Goal: Information Seeking & Learning: Learn about a topic

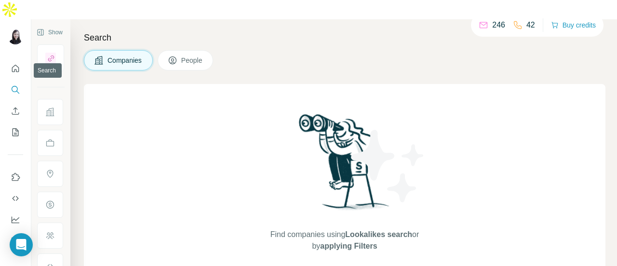
click at [14, 85] on icon "Search" at bounding box center [16, 90] width 10 height 10
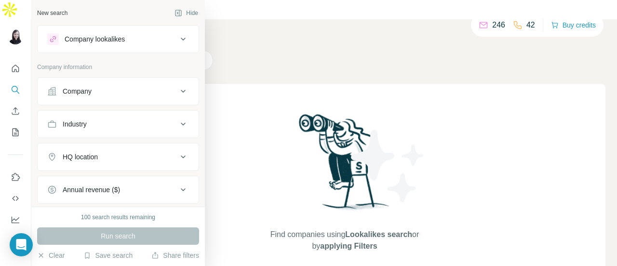
click at [178, 91] on icon at bounding box center [184, 91] width 12 height 12
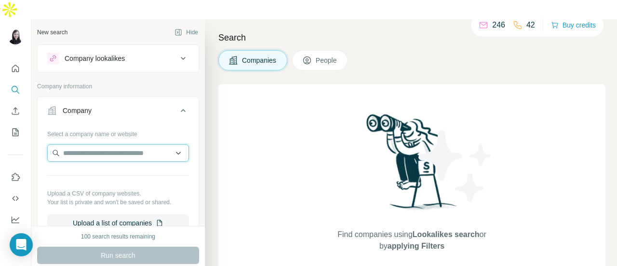
click at [172, 144] on input "text" at bounding box center [118, 152] width 142 height 17
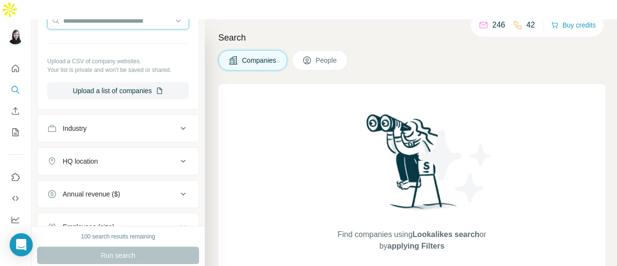
scroll to position [133, 0]
click at [178, 122] on icon at bounding box center [184, 128] width 12 height 12
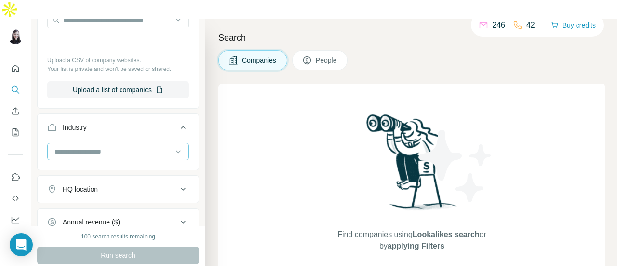
click at [157, 146] on input at bounding box center [113, 151] width 119 height 11
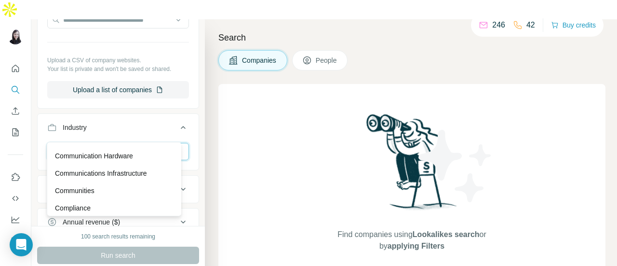
scroll to position [1833, 0]
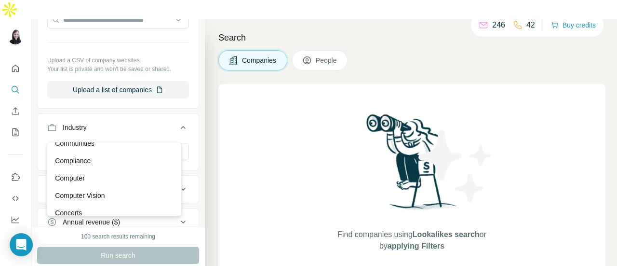
click at [193, 83] on div "New search Hide Company lookalikes Company information Company Select a company…" at bounding box center [118, 122] width 174 height 206
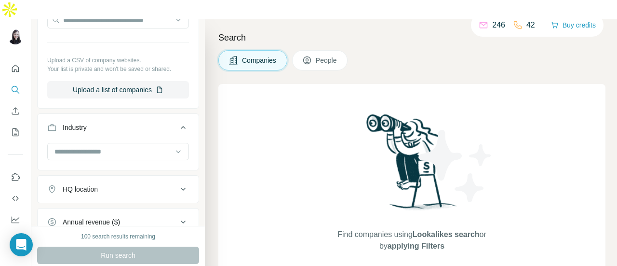
scroll to position [0, 0]
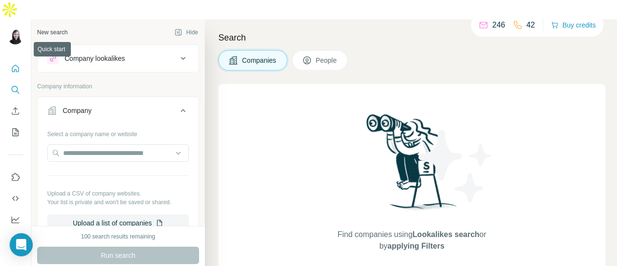
click at [12, 64] on icon "Quick start" at bounding box center [16, 69] width 10 height 10
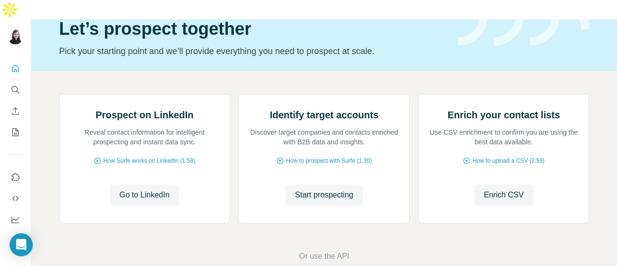
scroll to position [96, 0]
click at [15, 127] on icon "My lists" at bounding box center [16, 132] width 10 height 10
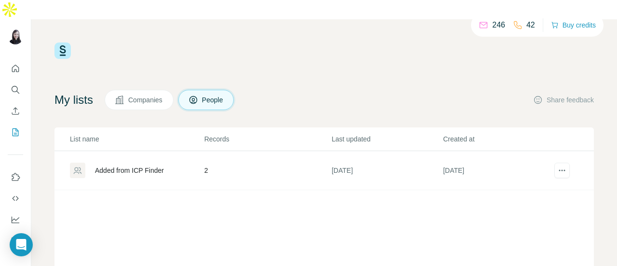
click at [155, 95] on span "Companies" at bounding box center [145, 100] width 35 height 10
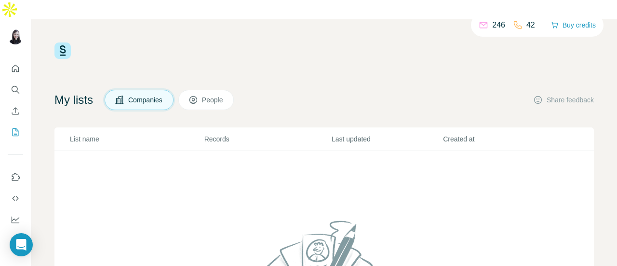
click at [203, 90] on button "People" at bounding box center [206, 100] width 56 height 20
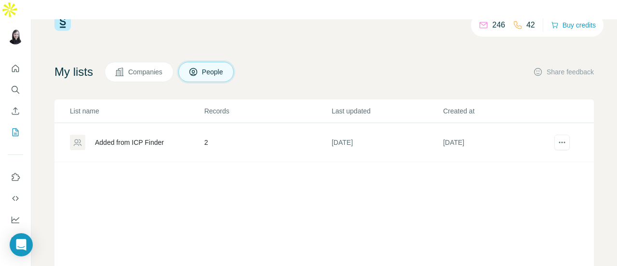
scroll to position [48, 0]
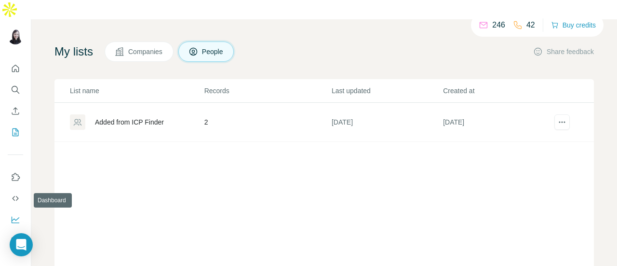
click at [14, 217] on icon "Dashboard" at bounding box center [16, 219] width 8 height 4
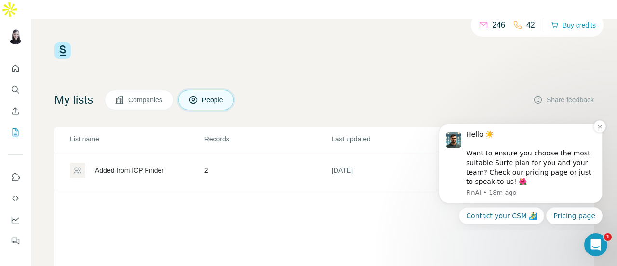
click at [534, 183] on div "Hello ☀️ Want to ensure you choose the most suitable Surfe plan for you and you…" at bounding box center [530, 158] width 129 height 57
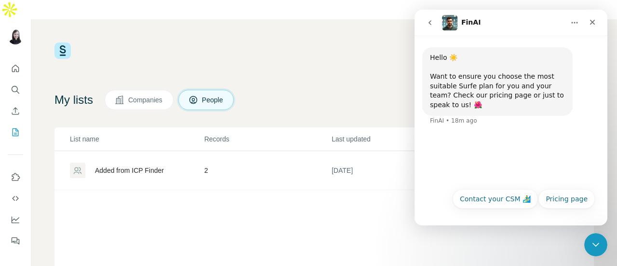
click at [470, 160] on div "Hello ☀️ Want to ensure you choose the most suitable Surfe plan for you and you…" at bounding box center [511, 109] width 193 height 147
click at [595, 25] on icon "Close" at bounding box center [593, 22] width 8 height 8
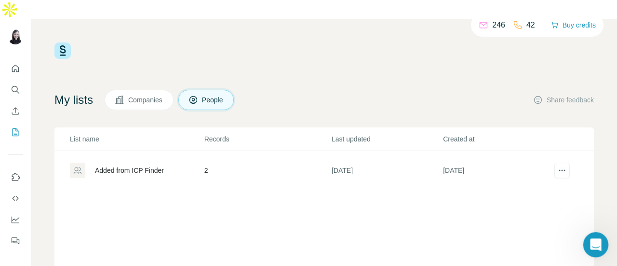
click at [592, 245] on icon "Open Intercom Messenger" at bounding box center [595, 243] width 16 height 16
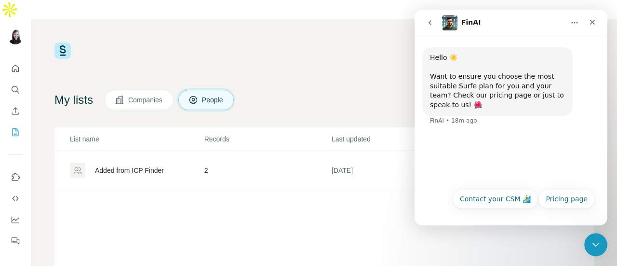
click at [546, 151] on div "Hello ☀️ Want to ensure you choose the most suitable Surfe plan for you and you…" at bounding box center [511, 109] width 193 height 147
click at [576, 26] on icon "Home" at bounding box center [575, 23] width 8 height 8
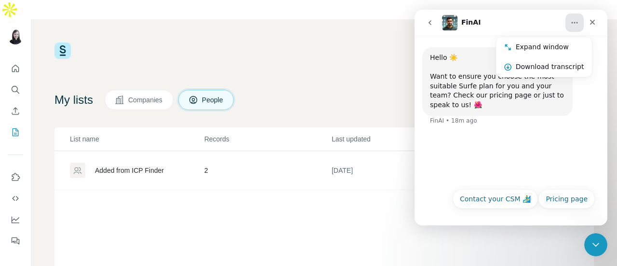
click at [553, 132] on div "Hello ☀️ Want to ensure you choose the most suitable Surfe plan for you and you…" at bounding box center [511, 109] width 193 height 147
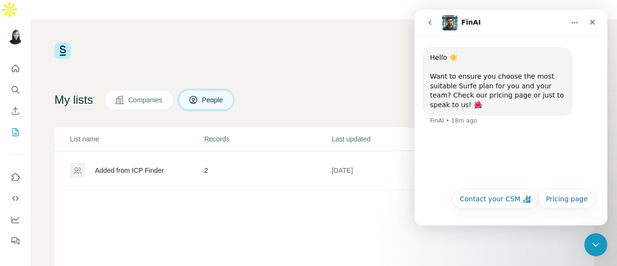
click at [480, 89] on div "Hello ☀️ Want to ensure you choose the most suitable Surfe plan for you and you…" at bounding box center [497, 81] width 135 height 57
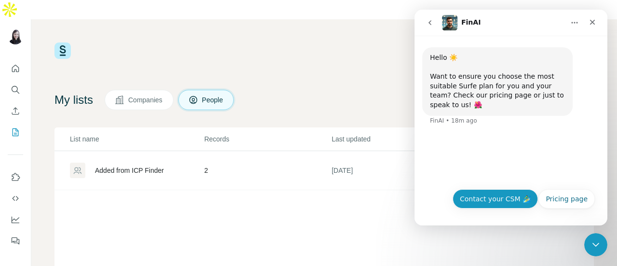
click at [498, 204] on button "Contact your CSM 🏄‍♂️" at bounding box center [495, 198] width 85 height 19
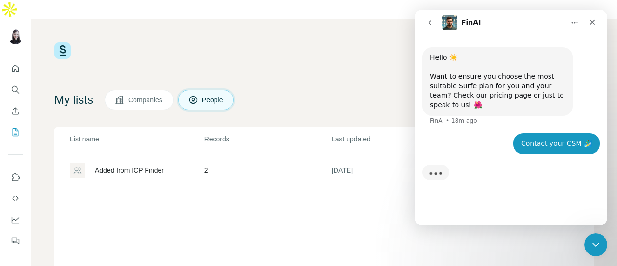
click at [572, 139] on div "Contact your CSM 🏄‍♂️" at bounding box center [556, 144] width 71 height 10
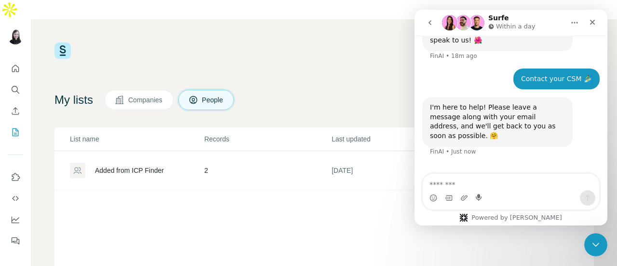
scroll to position [65, 0]
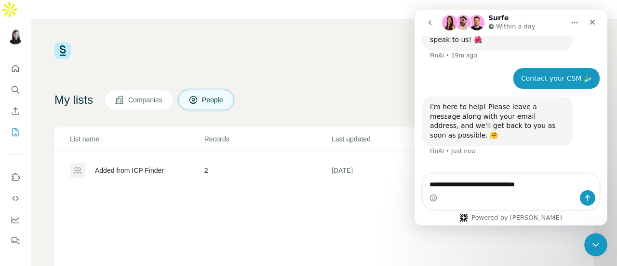
click at [543, 184] on textarea "**********" at bounding box center [511, 182] width 177 height 16
drag, startPoint x: 532, startPoint y: 187, endPoint x: 526, endPoint y: 185, distance: 6.1
click at [526, 185] on textarea "**********" at bounding box center [511, 182] width 177 height 16
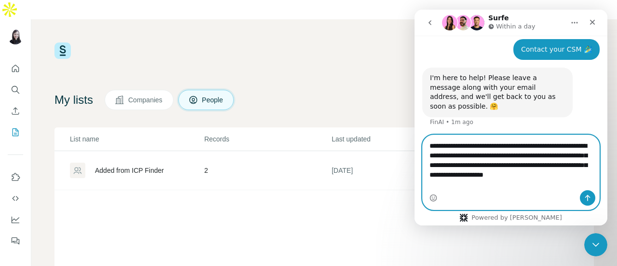
scroll to position [104, 0]
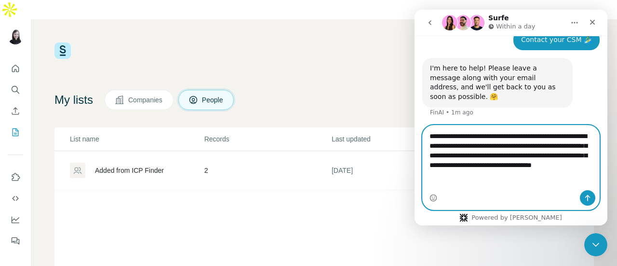
type textarea "**********"
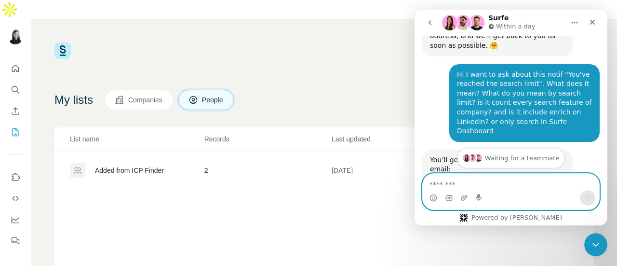
scroll to position [203, 0]
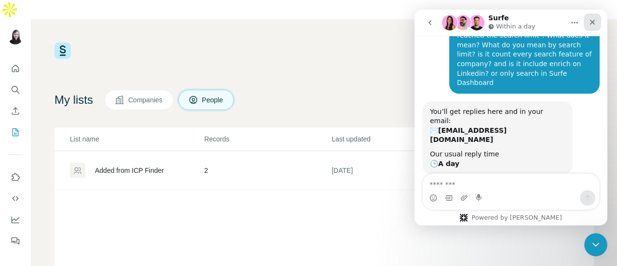
click at [591, 20] on icon "Close" at bounding box center [593, 22] width 8 height 8
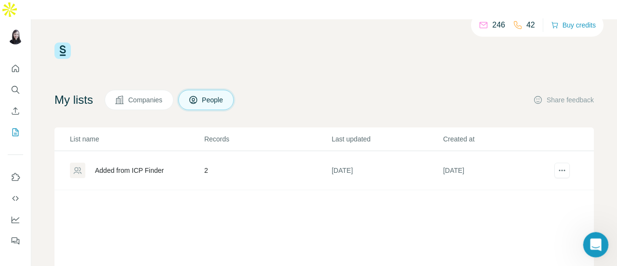
click at [596, 244] on icon "Open Intercom Messenger" at bounding box center [595, 243] width 16 height 16
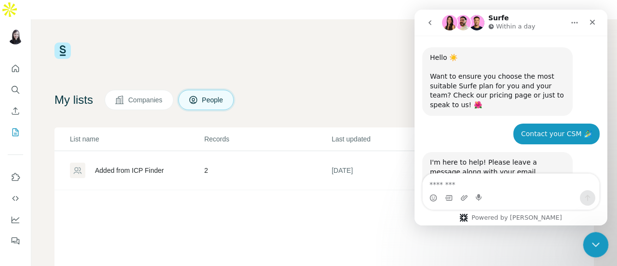
scroll to position [193, 0]
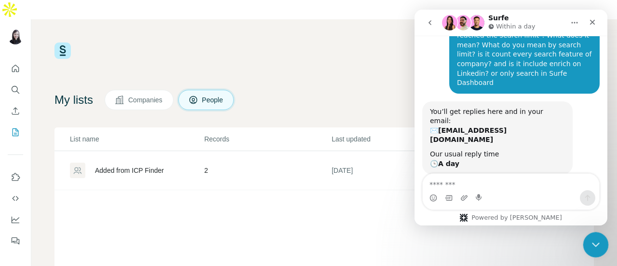
click at [595, 245] on icon "Close Intercom Messenger" at bounding box center [594, 243] width 7 height 4
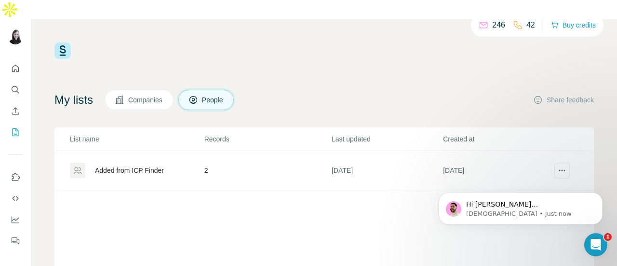
scroll to position [474, 0]
click at [530, 213] on p "[DEMOGRAPHIC_DATA] • 7m ago" at bounding box center [528, 213] width 124 height 9
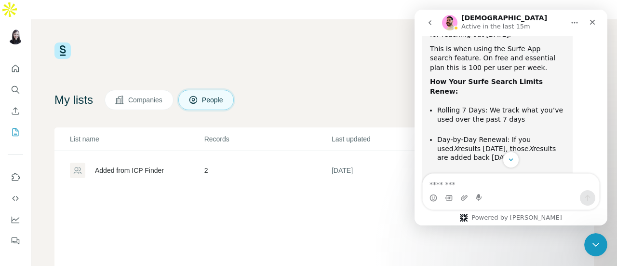
scroll to position [470, 0]
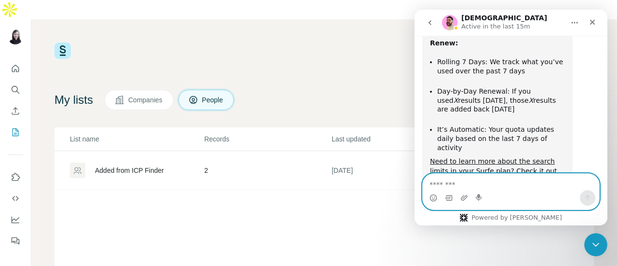
click at [477, 181] on textarea "Message…" at bounding box center [511, 182] width 177 height 16
type textarea "**********"
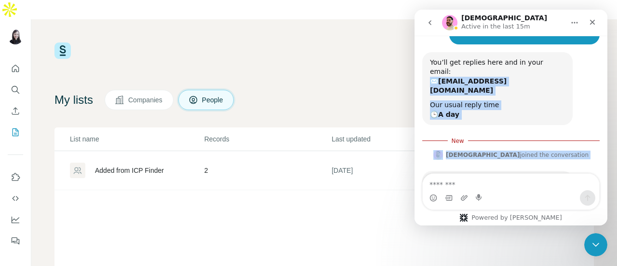
scroll to position [233, 0]
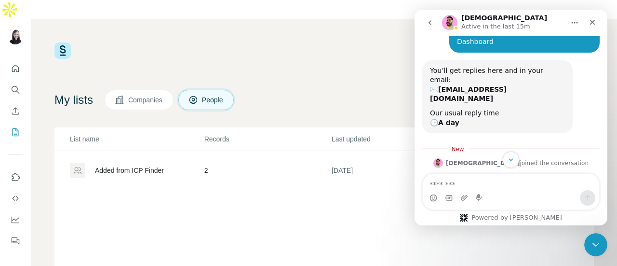
drag, startPoint x: 447, startPoint y: 163, endPoint x: 431, endPoint y: 152, distance: 19.1
click at [431, 152] on div "Hello ☀️ Want to ensure you choose the most suitable Surfe plan for you and you…" at bounding box center [511, 109] width 193 height 147
click at [431, 152] on div "Intercom messenger" at bounding box center [511, 159] width 193 height 16
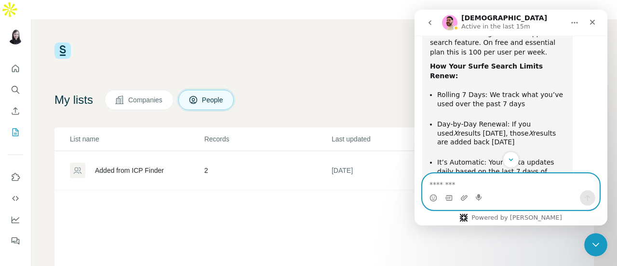
drag, startPoint x: 431, startPoint y: 155, endPoint x: 450, endPoint y: 104, distance: 54.9
click at [450, 104] on div "Hello ☀️ Want to ensure you choose the most suitable Surfe plan for you and you…" at bounding box center [511, 109] width 193 height 147
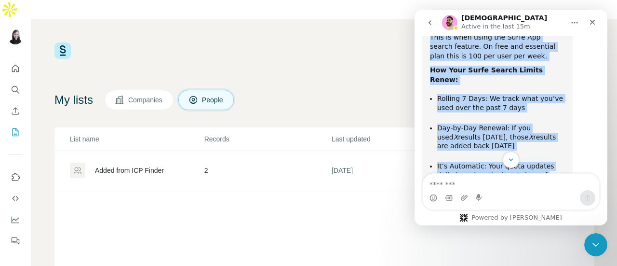
scroll to position [490, 0]
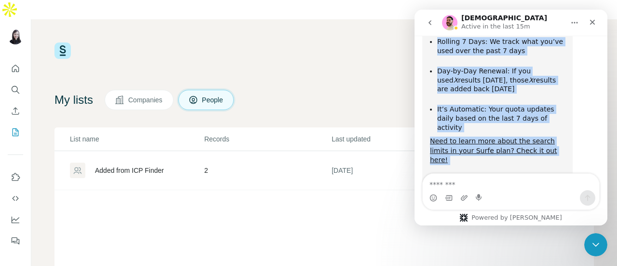
drag, startPoint x: 431, startPoint y: 97, endPoint x: 464, endPoint y: 140, distance: 54.7
click at [464, 140] on div "Hi [PERSON_NAME][EMAIL_ADDRESS][DOMAIN_NAME] , [PERSON_NAME] here 👋 I hope you'…" at bounding box center [497, 89] width 135 height 322
copy div "I hope you're doing well and thank you for reaching out [DATE]. This is when us…"
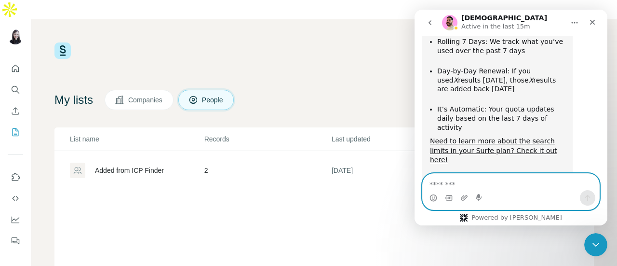
click at [454, 182] on textarea "Message…" at bounding box center [511, 182] width 177 height 16
type textarea "**********"
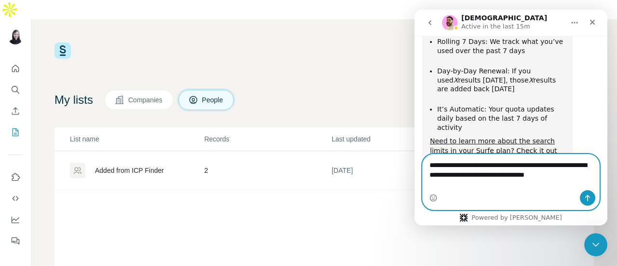
type textarea "**********"
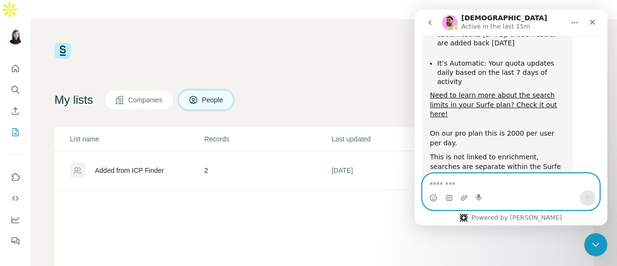
scroll to position [521, 0]
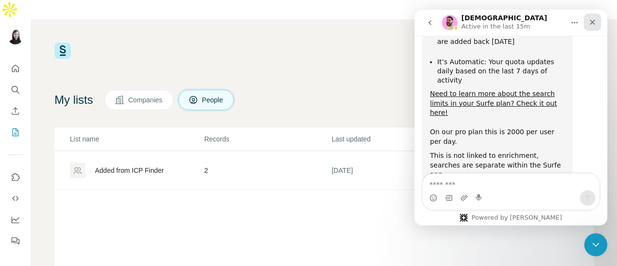
click at [594, 25] on icon "Close" at bounding box center [593, 22] width 8 height 8
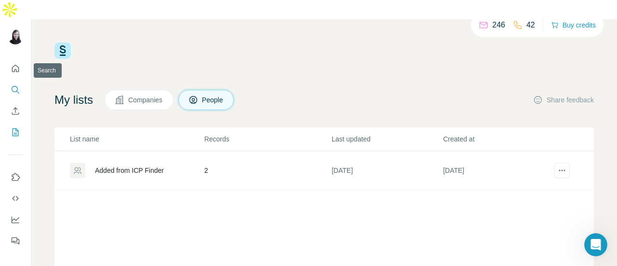
click at [14, 85] on icon "Search" at bounding box center [16, 90] width 10 height 10
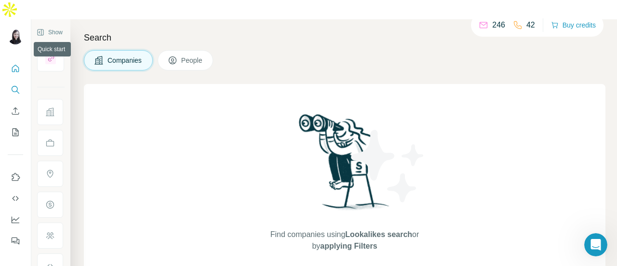
click at [14, 64] on icon "Quick start" at bounding box center [16, 69] width 10 height 10
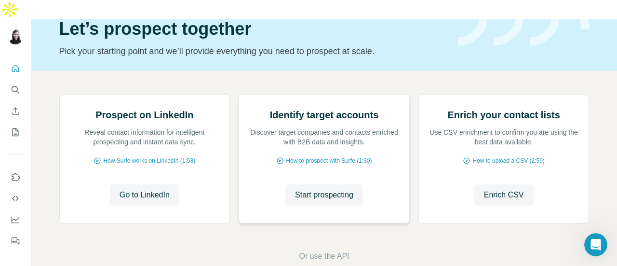
scroll to position [96, 0]
click at [301, 201] on span "Start prospecting" at bounding box center [324, 195] width 58 height 12
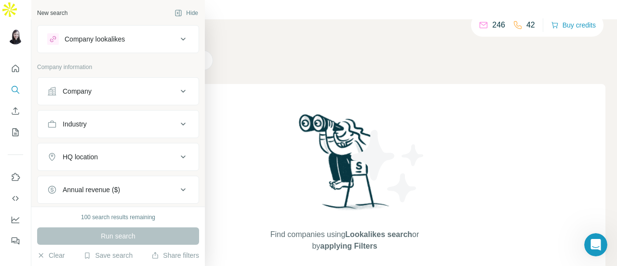
click at [178, 88] on icon at bounding box center [184, 91] width 12 height 12
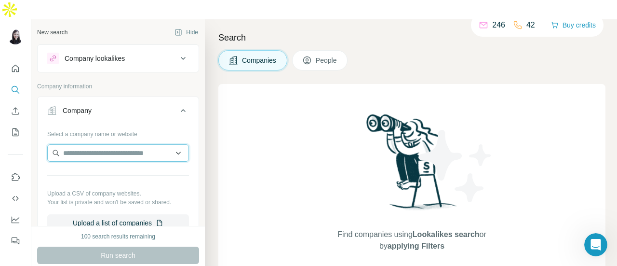
click at [165, 144] on input "text" at bounding box center [118, 152] width 142 height 17
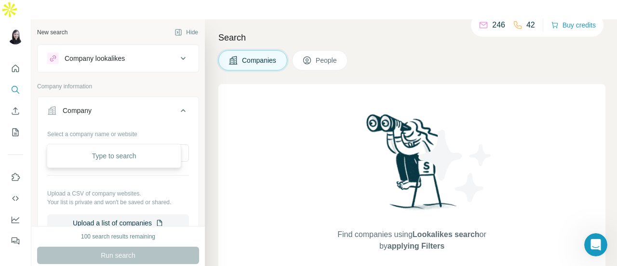
click at [189, 126] on div "Select a company name or website Upload a CSV of company websites. Your list is…" at bounding box center [118, 182] width 161 height 113
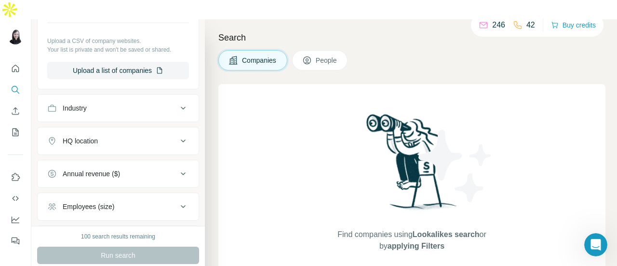
scroll to position [160, 0]
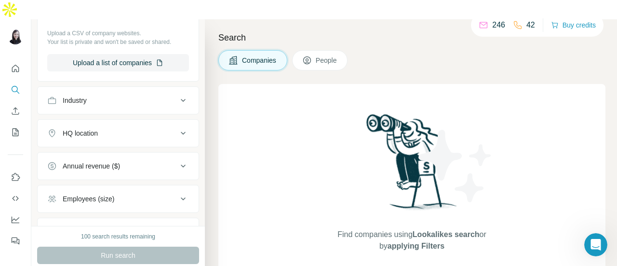
click at [178, 95] on icon at bounding box center [184, 101] width 12 height 12
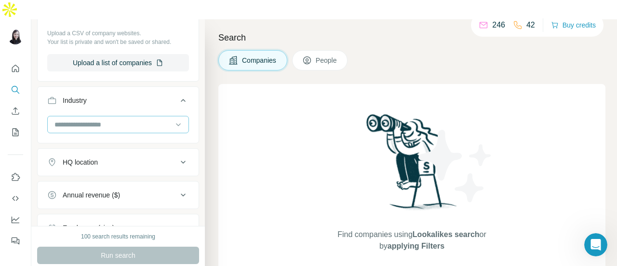
click at [154, 119] on input at bounding box center [113, 124] width 119 height 11
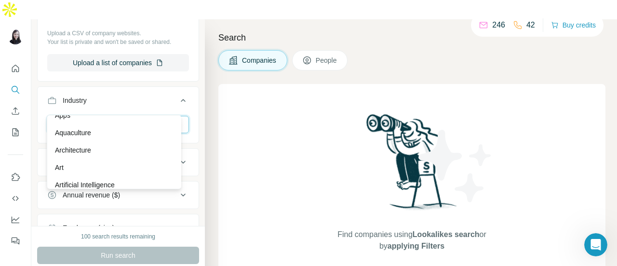
scroll to position [482, 0]
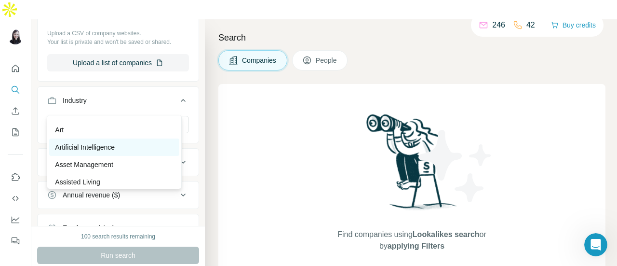
click at [140, 152] on div "Artificial Intelligence" at bounding box center [114, 147] width 118 height 10
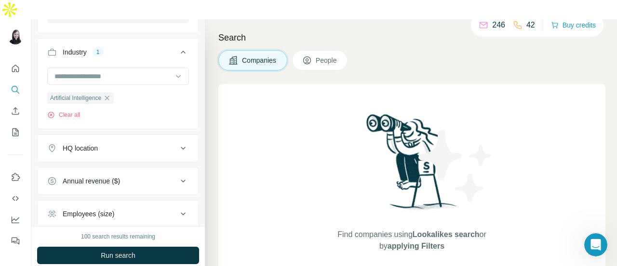
scroll to position [257, 0]
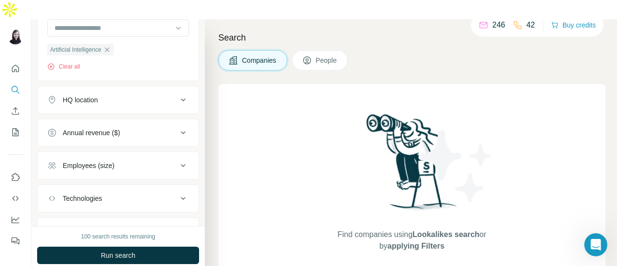
click at [181, 98] on icon at bounding box center [183, 99] width 5 height 3
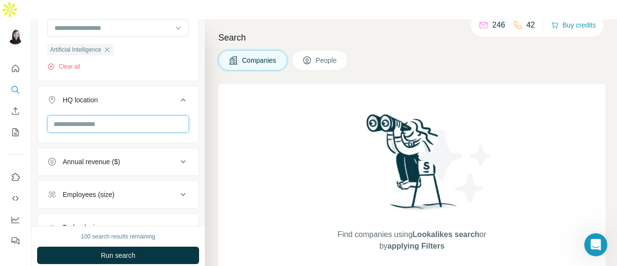
click at [118, 115] on input "text" at bounding box center [118, 123] width 142 height 17
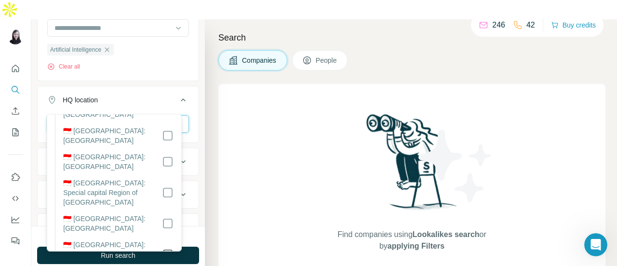
scroll to position [0, 0]
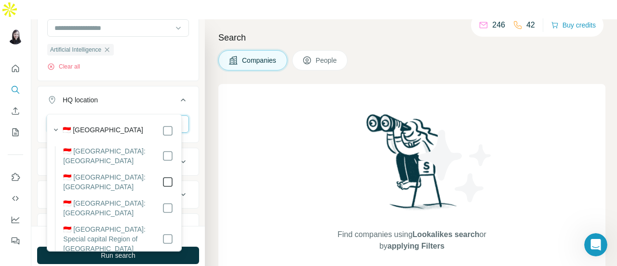
type input "*********"
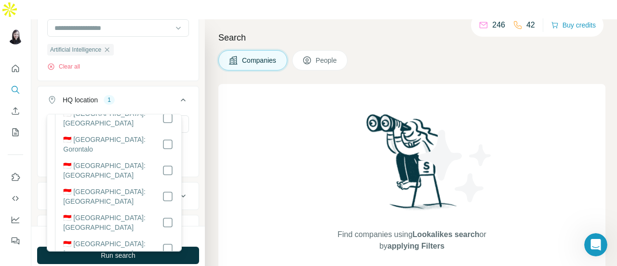
scroll to position [739, 0]
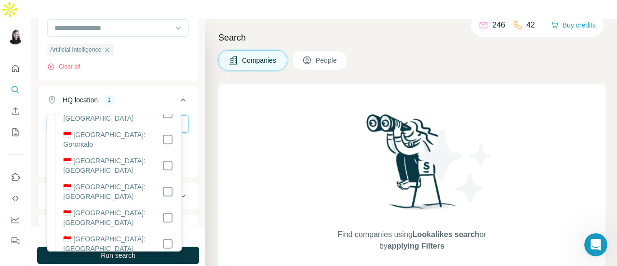
click at [173, 115] on input "*********" at bounding box center [118, 123] width 142 height 17
click at [187, 115] on div "********* [GEOGRAPHIC_DATA] Clear all" at bounding box center [118, 144] width 161 height 59
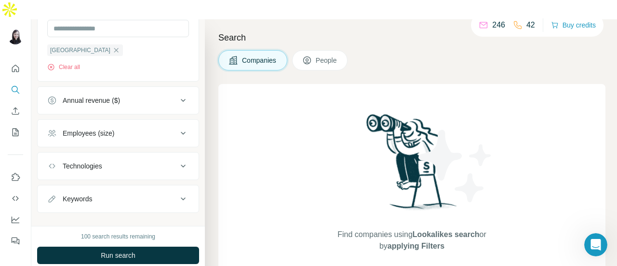
scroll to position [363, 0]
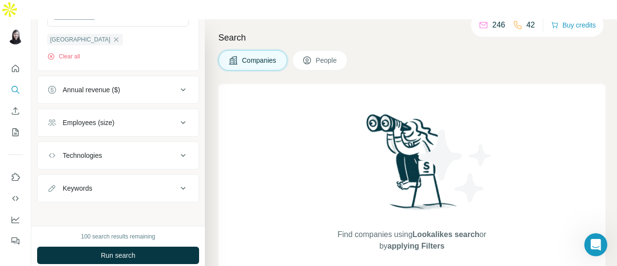
click at [178, 84] on icon at bounding box center [184, 90] width 12 height 12
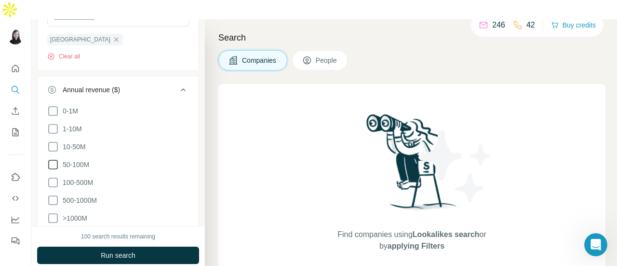
click at [52, 159] on icon at bounding box center [53, 165] width 12 height 12
click at [54, 177] on icon at bounding box center [53, 183] width 12 height 12
click at [178, 84] on icon at bounding box center [184, 90] width 12 height 12
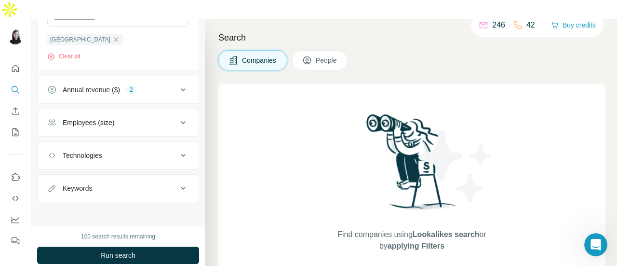
click at [181, 154] on icon at bounding box center [183, 155] width 5 height 3
click at [178, 150] on icon at bounding box center [184, 156] width 12 height 12
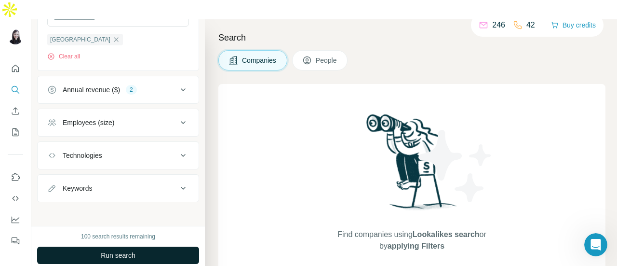
click at [136, 250] on span "Run search" at bounding box center [118, 255] width 35 height 10
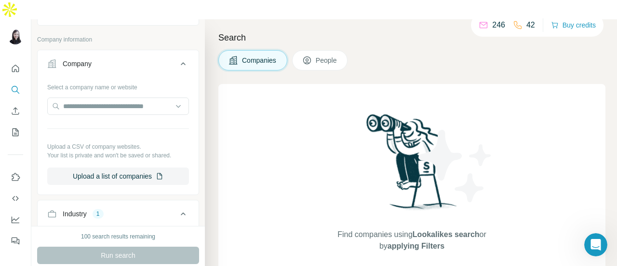
scroll to position [49, 0]
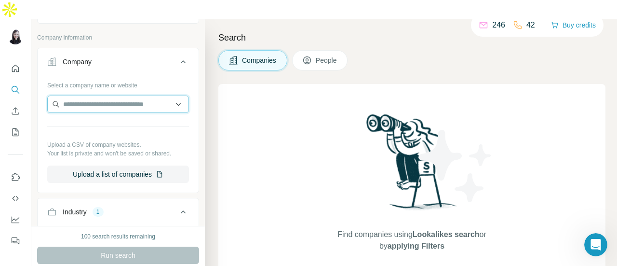
click at [174, 96] on input "text" at bounding box center [118, 104] width 142 height 17
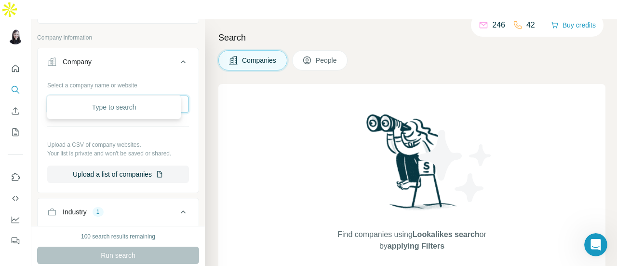
click at [174, 96] on input "text" at bounding box center [118, 104] width 142 height 17
click at [192, 70] on div "New search Hide Company lookalikes Company information Company Select a company…" at bounding box center [118, 122] width 174 height 206
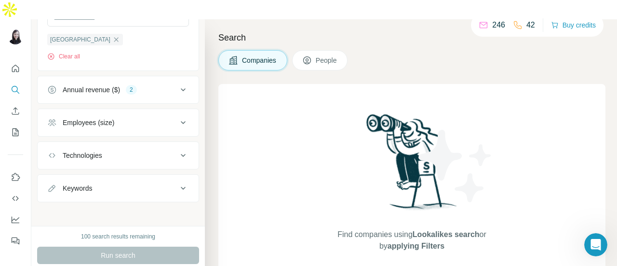
scroll to position [0, 0]
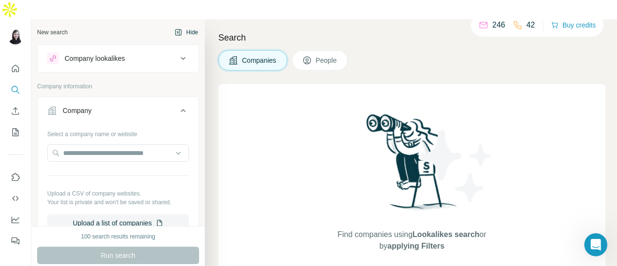
click at [175, 25] on button "Hide" at bounding box center [186, 32] width 37 height 14
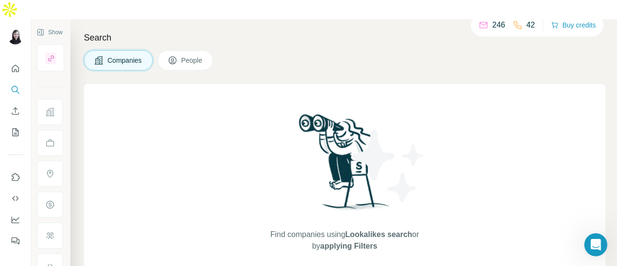
scroll to position [521, 0]
click at [16, 91] on icon "Search" at bounding box center [17, 92] width 3 height 3
click at [14, 85] on icon "Search" at bounding box center [16, 90] width 10 height 10
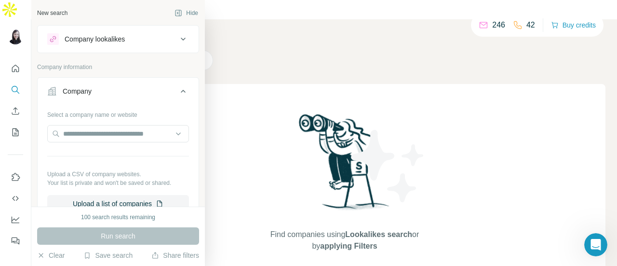
scroll to position [559, 0]
click at [171, 135] on input "text" at bounding box center [118, 133] width 142 height 17
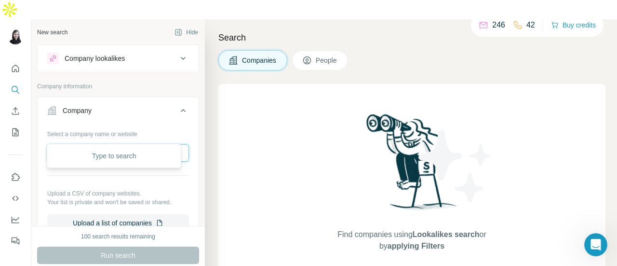
click at [137, 144] on input "text" at bounding box center [118, 152] width 142 height 17
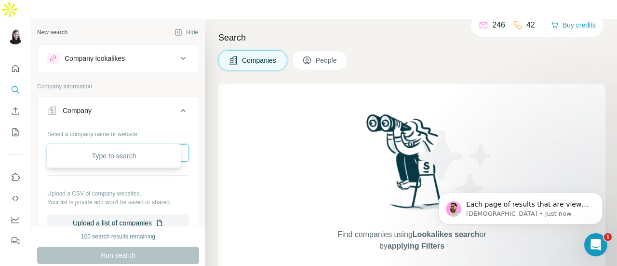
scroll to position [579, 0]
click at [503, 209] on p "Each page of results that are viewed for both company and people searches count…" at bounding box center [528, 205] width 124 height 10
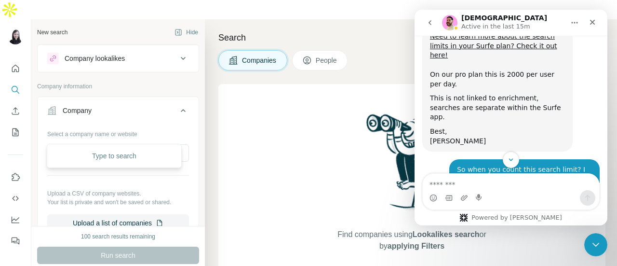
scroll to position [585, 0]
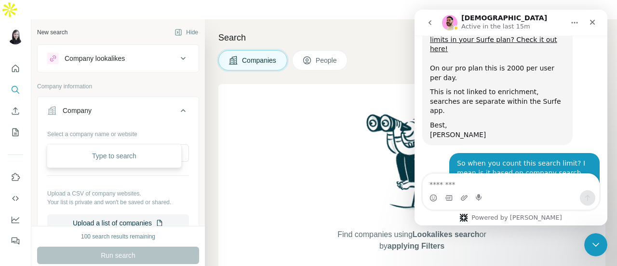
drag, startPoint x: 431, startPoint y: 124, endPoint x: 474, endPoint y: 138, distance: 45.8
click at [476, 222] on div "Each page of results that are viewed for both company and people searches count…" at bounding box center [497, 236] width 135 height 28
copy div "Each page of results that are viewed for both company and people searches count…"
click at [521, 184] on textarea "Message…" at bounding box center [511, 182] width 177 height 16
drag, startPoint x: 429, startPoint y: 123, endPoint x: 492, endPoint y: 142, distance: 66.2
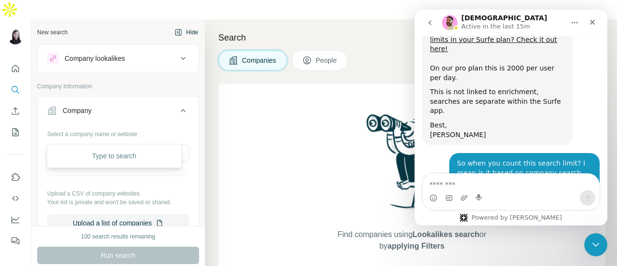
click at [492, 217] on div "Each page of results that are viewed for both company and people searches count…" at bounding box center [498, 237] width 151 height 40
copy div "Each page of results that are viewed for both company and people searches count…"
click at [477, 187] on textarea "Message…" at bounding box center [511, 182] width 177 height 16
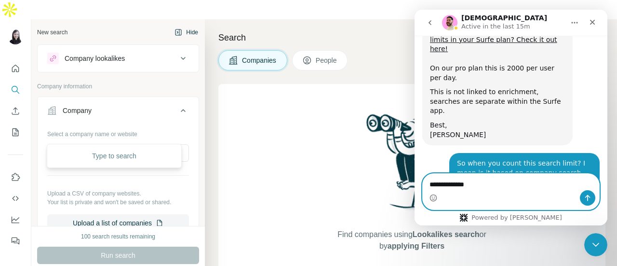
type textarea "**********"
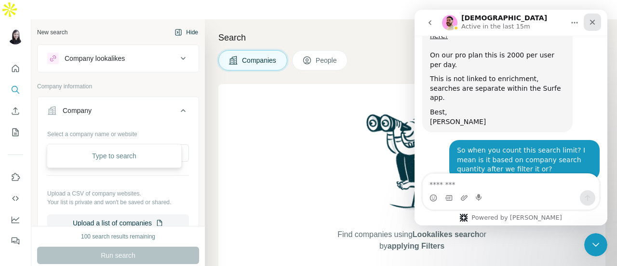
click at [593, 23] on icon "Close" at bounding box center [592, 22] width 5 height 5
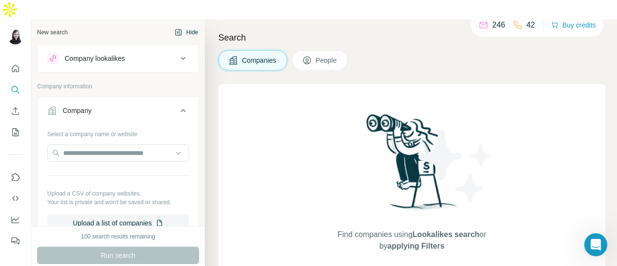
click at [134, 126] on div "Select a company name or website" at bounding box center [118, 132] width 142 height 13
click at [121, 144] on input "text" at bounding box center [118, 152] width 142 height 17
type input "*******"
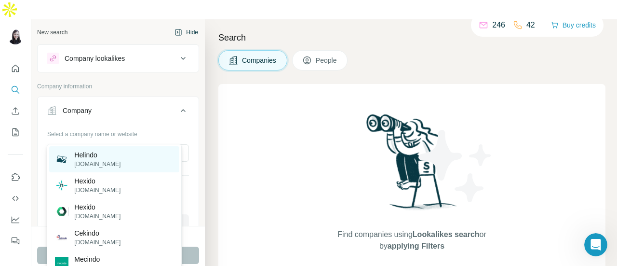
click at [134, 161] on div "Helindo [DOMAIN_NAME]" at bounding box center [114, 159] width 130 height 26
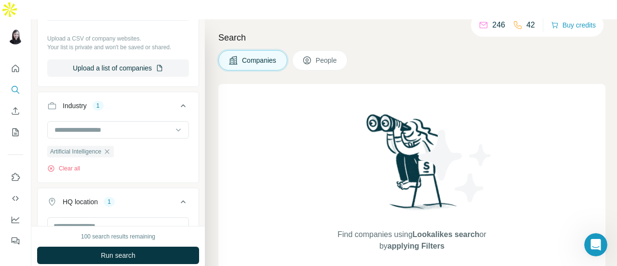
scroll to position [189, 0]
click at [110, 148] on icon "button" at bounding box center [107, 150] width 4 height 4
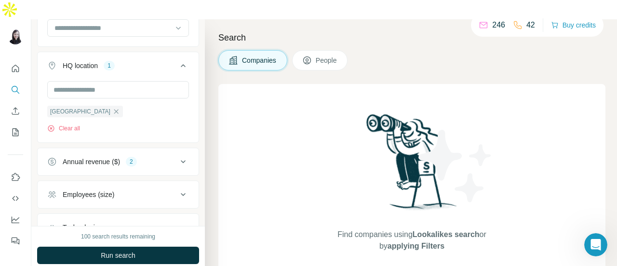
scroll to position [303, 0]
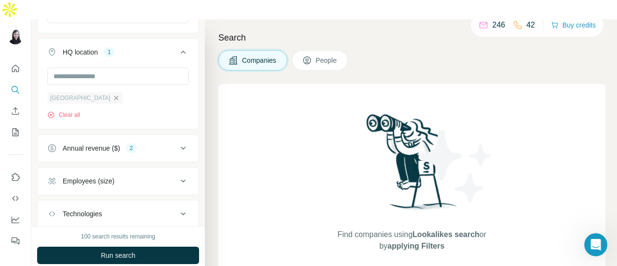
click at [112, 94] on icon "button" at bounding box center [116, 98] width 8 height 8
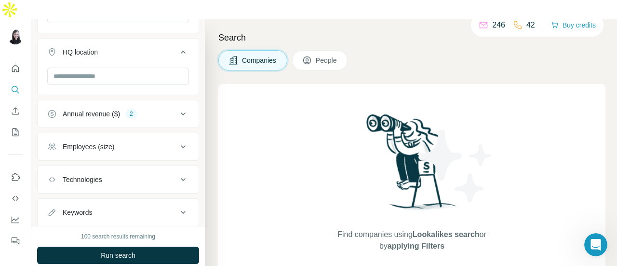
click at [321, 55] on span "People" at bounding box center [327, 60] width 22 height 10
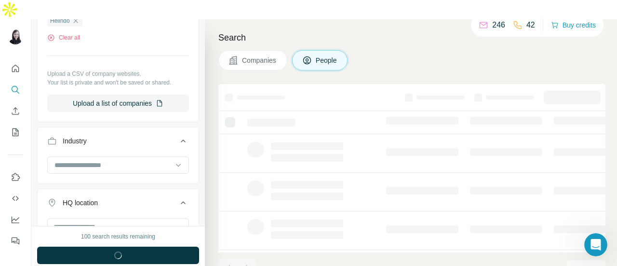
scroll to position [452, 0]
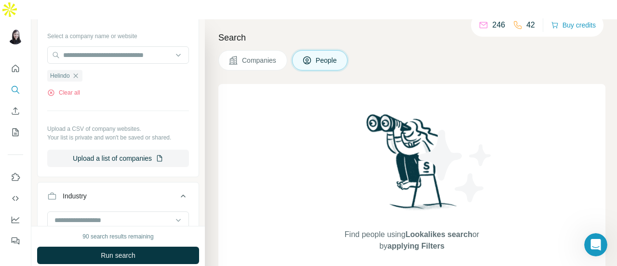
scroll to position [211, 0]
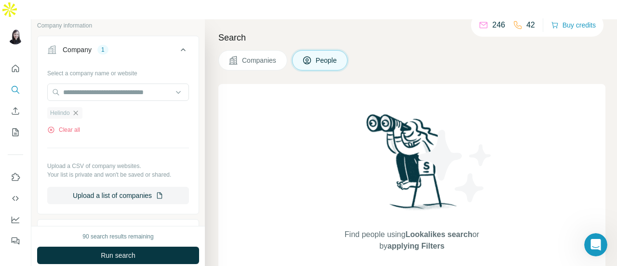
click at [77, 110] on icon "button" at bounding box center [75, 112] width 4 height 4
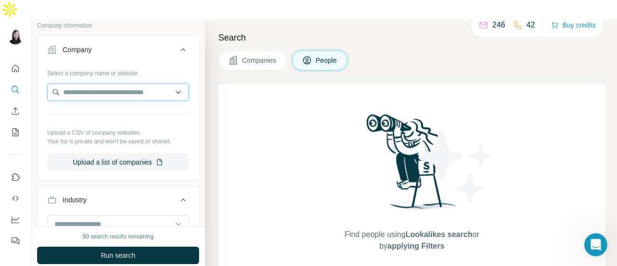
click at [104, 83] on input "text" at bounding box center [118, 91] width 142 height 17
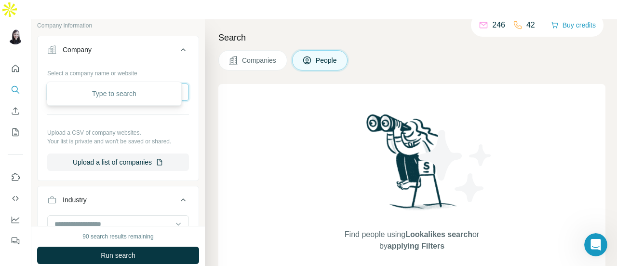
click at [93, 83] on input "text" at bounding box center [118, 91] width 142 height 17
type input "*******"
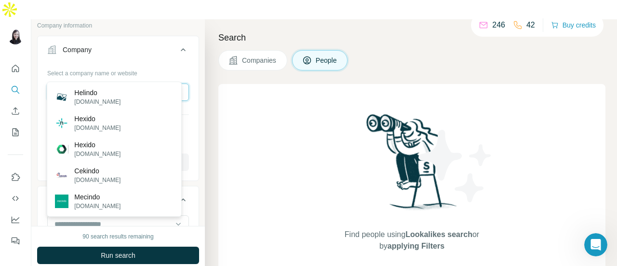
drag, startPoint x: 107, startPoint y: 70, endPoint x: 25, endPoint y: 70, distance: 81.5
click at [25, 70] on div "New search Hide Company lookalikes Personal information Job title Seniority Dep…" at bounding box center [308, 152] width 617 height 266
type input "****"
click at [94, 120] on div "[GEOGRAPHIC_DATA] [DOMAIN_NAME]" at bounding box center [114, 123] width 130 height 26
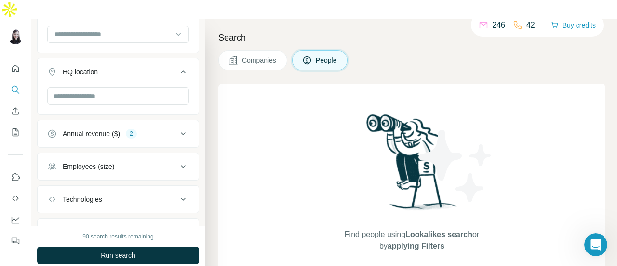
scroll to position [431, 0]
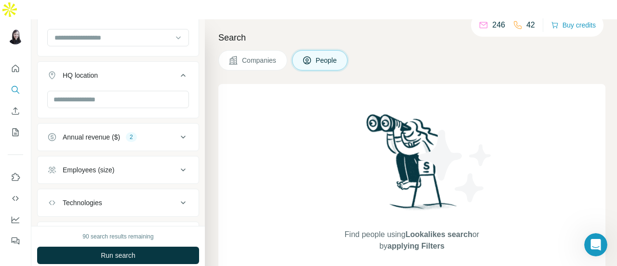
click at [178, 131] on icon at bounding box center [184, 137] width 12 height 12
click at [49, 207] on icon at bounding box center [53, 212] width 10 height 10
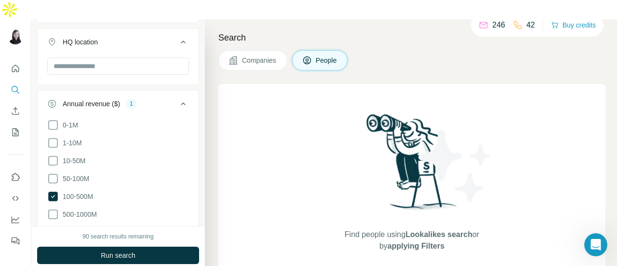
scroll to position [479, 0]
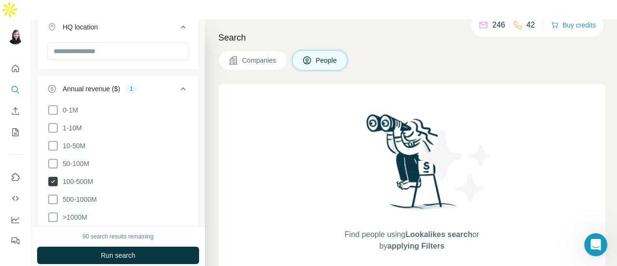
click at [53, 177] on icon at bounding box center [53, 182] width 10 height 10
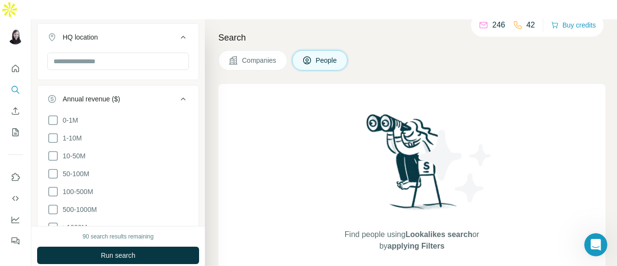
click at [178, 93] on icon at bounding box center [184, 99] width 12 height 12
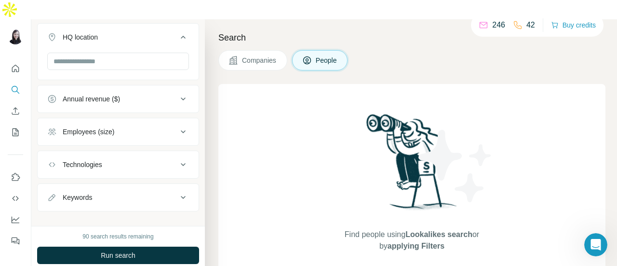
scroll to position [477, 0]
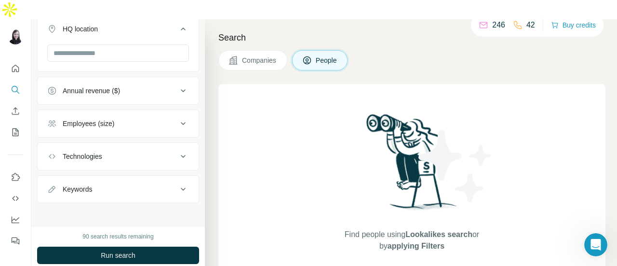
click at [178, 118] on icon at bounding box center [184, 124] width 12 height 12
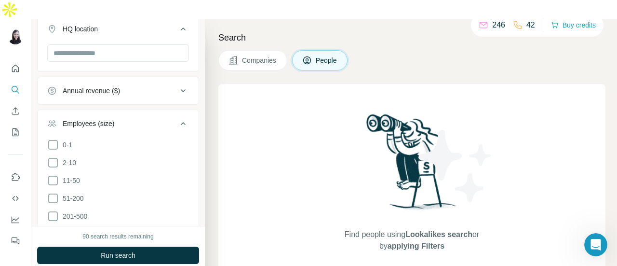
click at [178, 118] on icon at bounding box center [184, 124] width 12 height 12
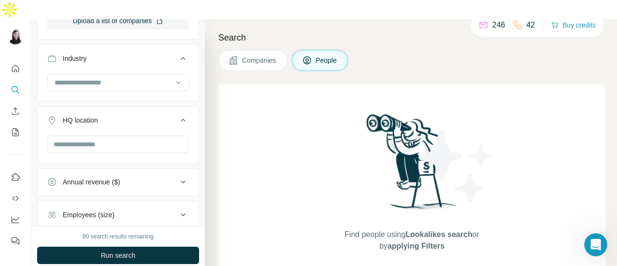
scroll to position [241, 0]
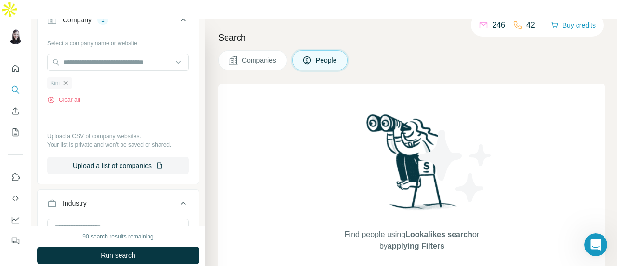
click at [68, 79] on icon "button" at bounding box center [66, 83] width 8 height 8
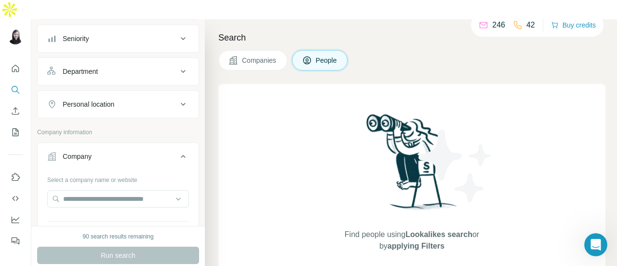
scroll to position [106, 0]
click at [110, 189] on input "text" at bounding box center [118, 197] width 142 height 17
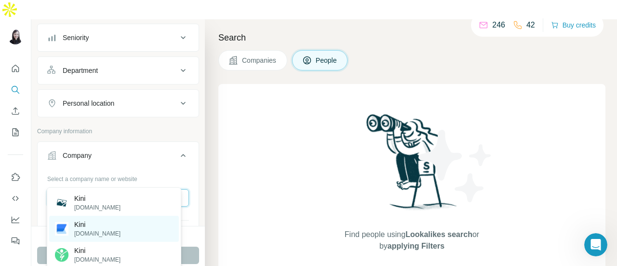
type input "****"
click at [109, 229] on div "[GEOGRAPHIC_DATA] [DOMAIN_NAME]" at bounding box center [114, 229] width 130 height 26
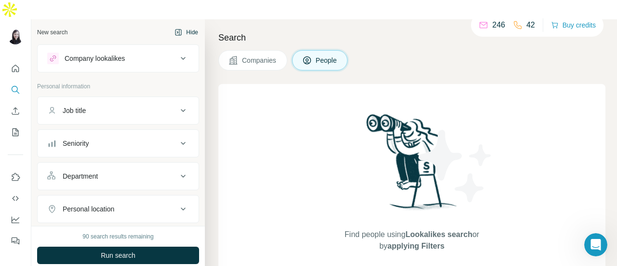
click at [178, 170] on icon at bounding box center [184, 176] width 12 height 12
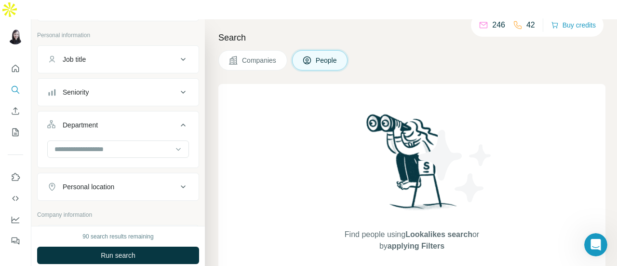
scroll to position [96, 0]
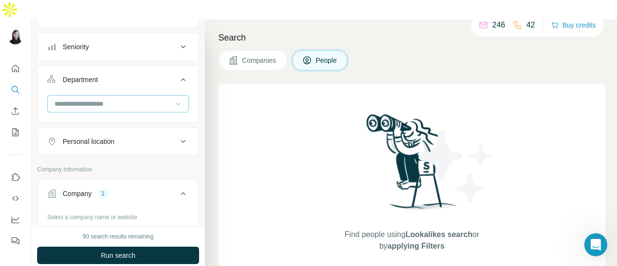
click at [176, 103] on icon at bounding box center [178, 104] width 5 height 3
click at [193, 76] on div "New search Hide Company lookalikes Personal information Job title Seniority Dep…" at bounding box center [118, 122] width 174 height 206
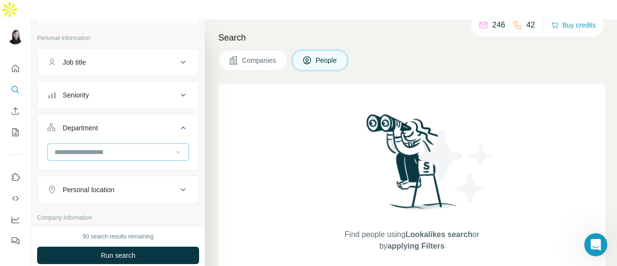
click at [181, 94] on icon at bounding box center [183, 95] width 5 height 3
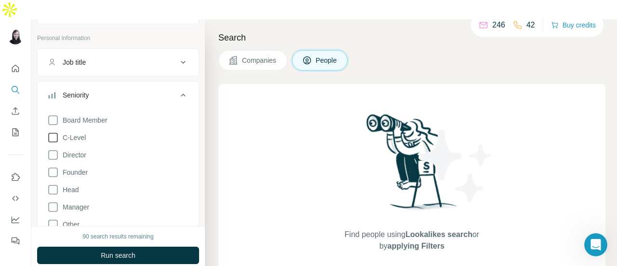
click at [54, 132] on icon at bounding box center [53, 138] width 12 height 12
click at [53, 184] on icon at bounding box center [53, 190] width 12 height 12
click at [54, 201] on icon at bounding box center [53, 207] width 12 height 12
click at [178, 89] on icon at bounding box center [184, 95] width 12 height 12
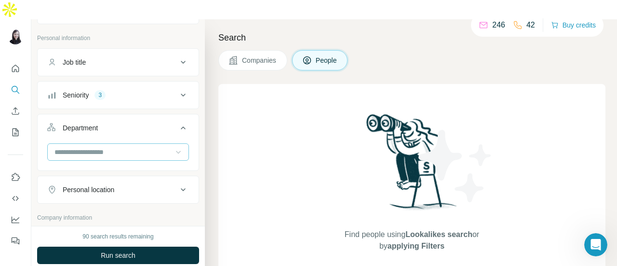
click at [178, 56] on icon at bounding box center [184, 62] width 12 height 12
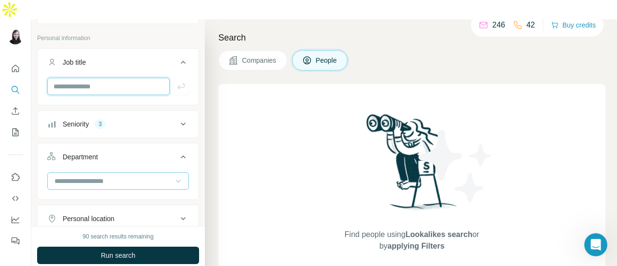
click at [112, 78] on input "text" at bounding box center [108, 86] width 123 height 17
type input "**"
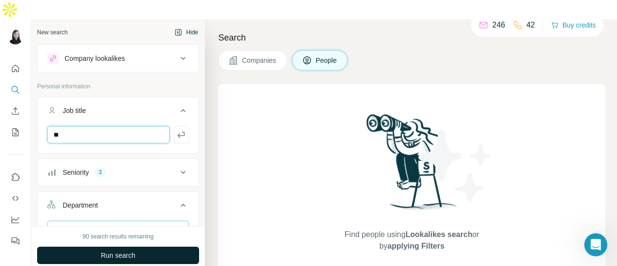
scroll to position [635, 0]
click at [126, 250] on span "Run search" at bounding box center [118, 255] width 35 height 10
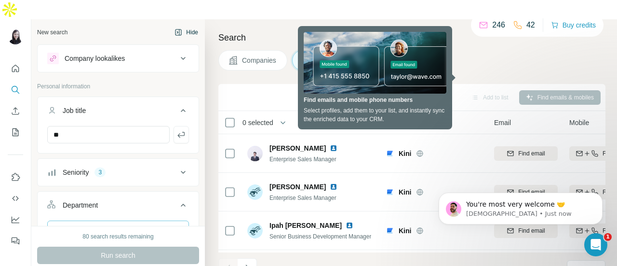
scroll to position [241, 0]
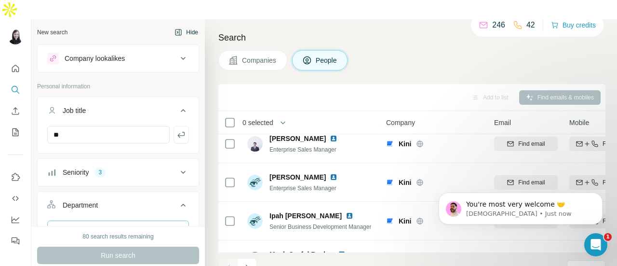
click at [387, 254] on footer "1 - 10 of 11 results Rows per page 10" at bounding box center [412, 268] width 387 height 33
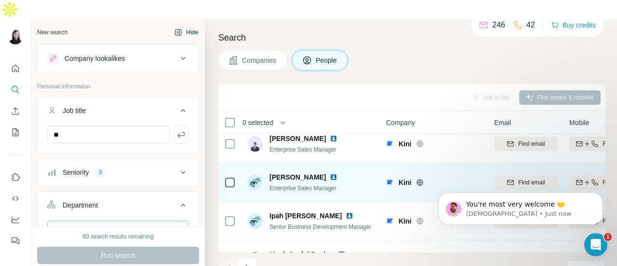
scroll to position [272, 0]
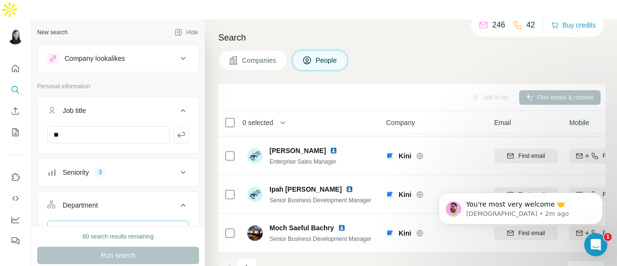
drag, startPoint x: 177, startPoint y: 12, endPoint x: 179, endPoint y: 3, distance: 9.0
click at [177, 25] on button "Hide" at bounding box center [186, 32] width 37 height 14
